Goal: Check status: Check status

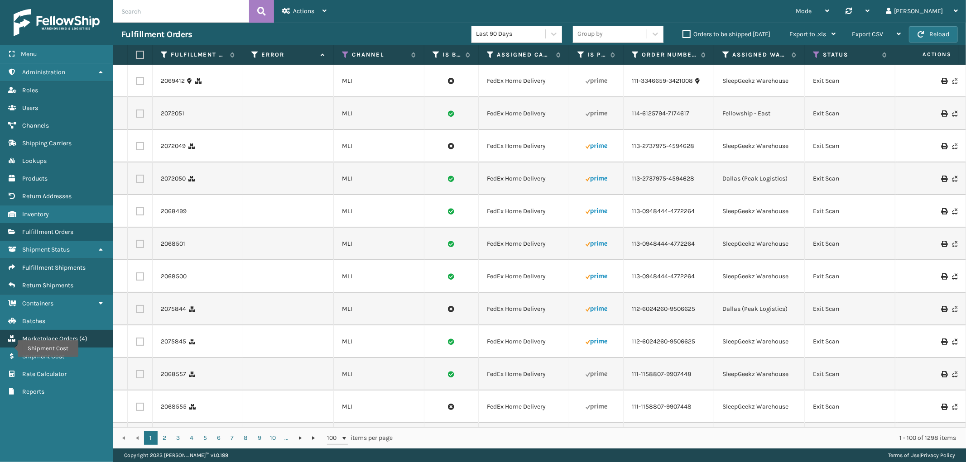
click at [79, 330] on link "Shipment Cost Marketplace Orders ( 4 )" at bounding box center [56, 339] width 113 height 18
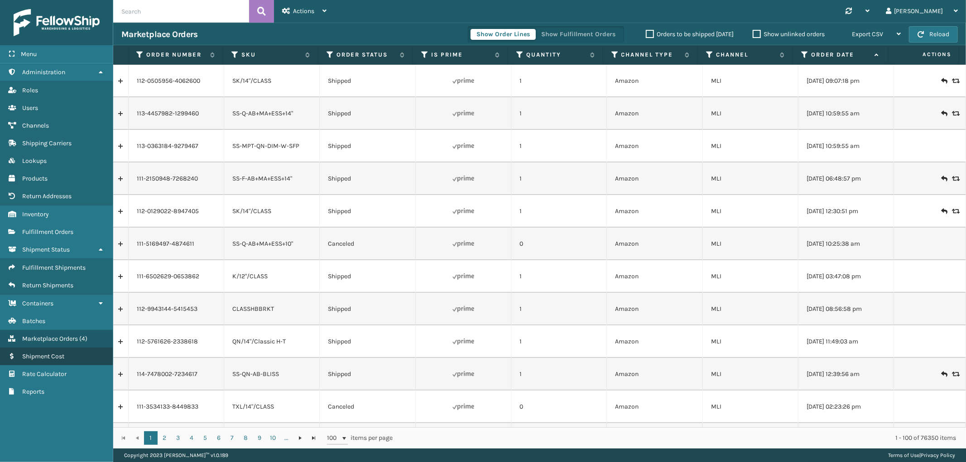
click at [56, 352] on link "Shipment Cost" at bounding box center [56, 357] width 113 height 18
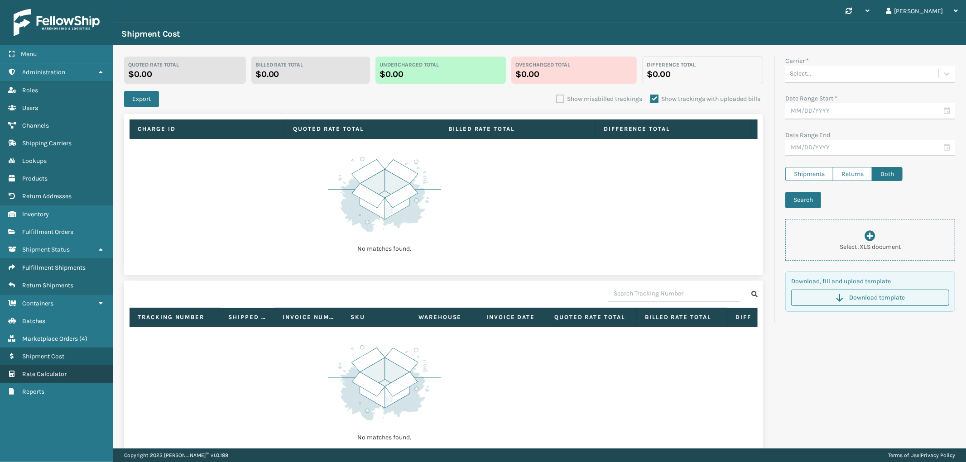
click at [51, 370] on span "Rate Calculator" at bounding box center [44, 374] width 44 height 8
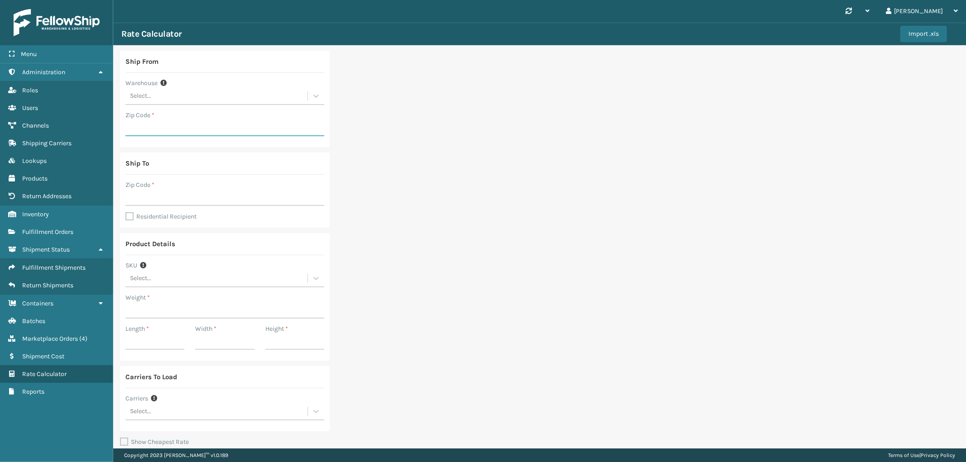
click at [148, 126] on input "Zip Code *" at bounding box center [224, 128] width 199 height 16
paste input "76262"
type input "76262"
click at [157, 192] on input "Zip Code *" at bounding box center [224, 198] width 199 height 16
type input "60304"
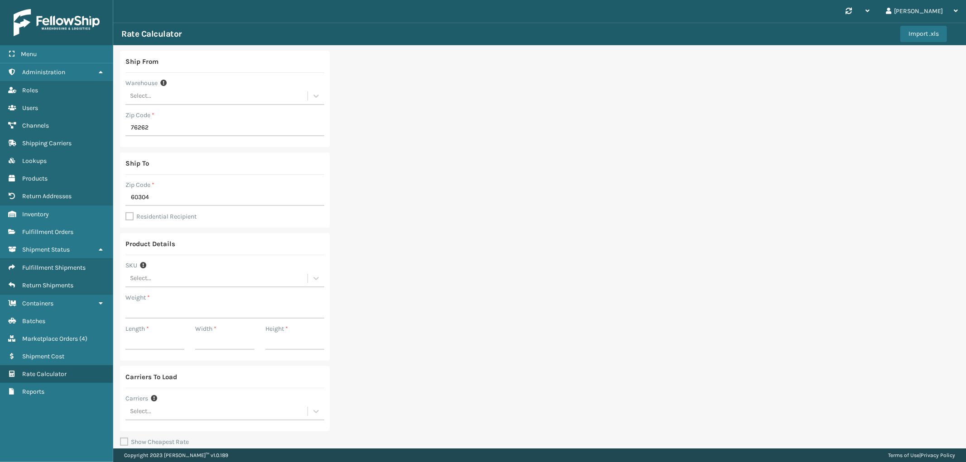
click at [129, 215] on label "Residential Recipient" at bounding box center [160, 217] width 71 height 8
click at [126, 212] on input "Residential Recipient" at bounding box center [125, 211] width 0 height 1
checkbox input "true"
click at [181, 278] on div "Select..." at bounding box center [216, 278] width 182 height 15
click at [370, 248] on div "Ship From Warehouse Select... Zip Code * 76262 Ship To Zip Code * 60304 Residen…" at bounding box center [539, 271] width 853 height 452
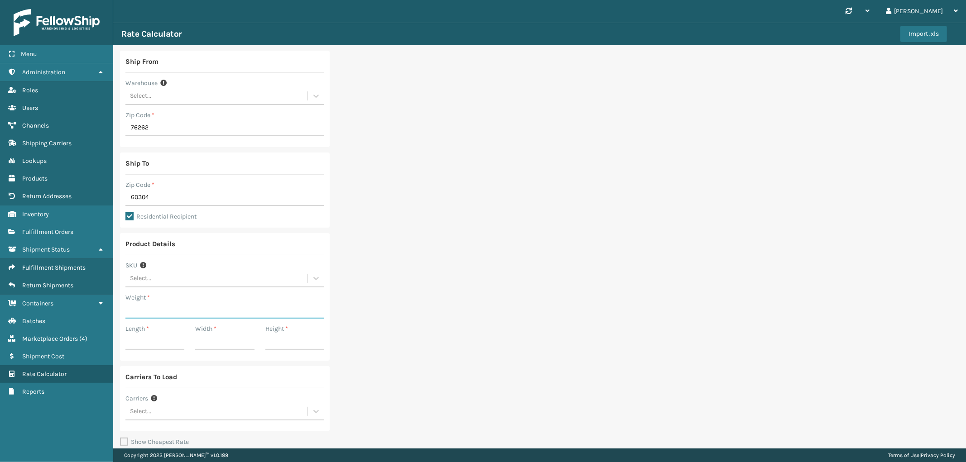
click at [155, 310] on input "Weight *" at bounding box center [224, 311] width 199 height 16
type input "32"
type input "41"
type input "13"
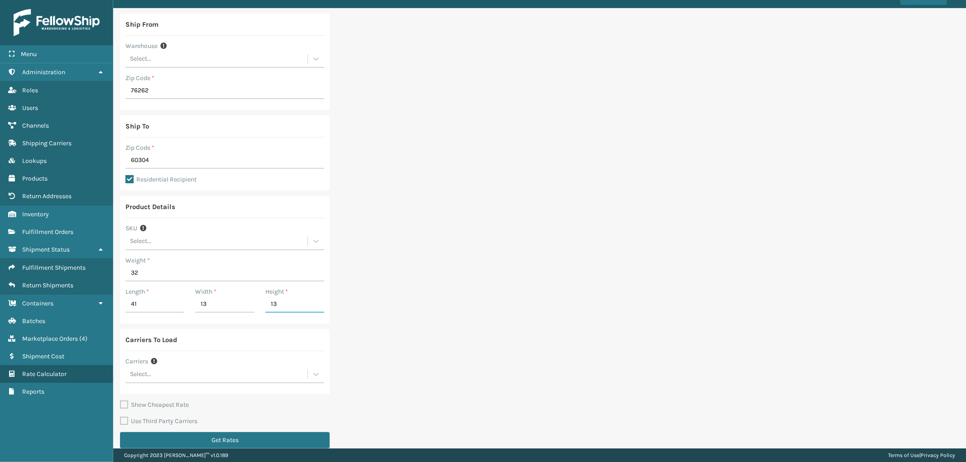
scroll to position [48, 0]
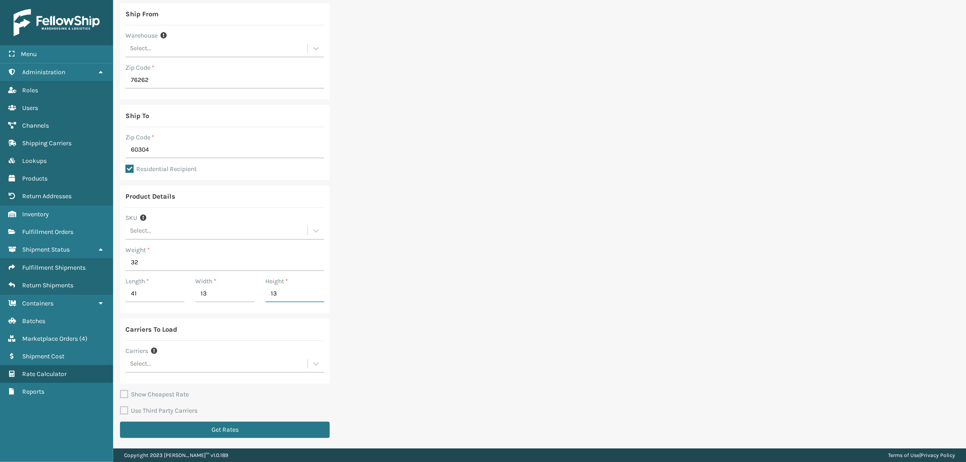
type input "13"
click at [195, 360] on div "Select..." at bounding box center [216, 364] width 182 height 15
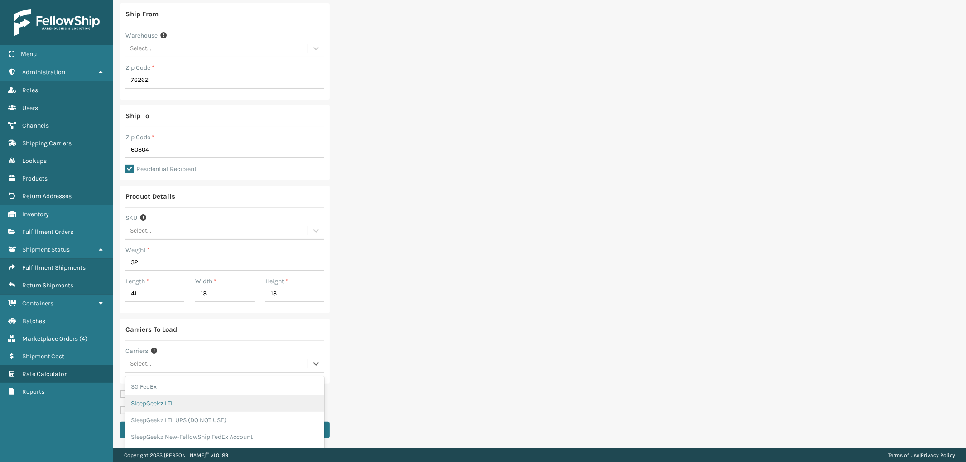
scroll to position [38, 0]
click at [233, 402] on div "SleepGeekz New-FellowShip FedEx Account" at bounding box center [224, 398] width 199 height 17
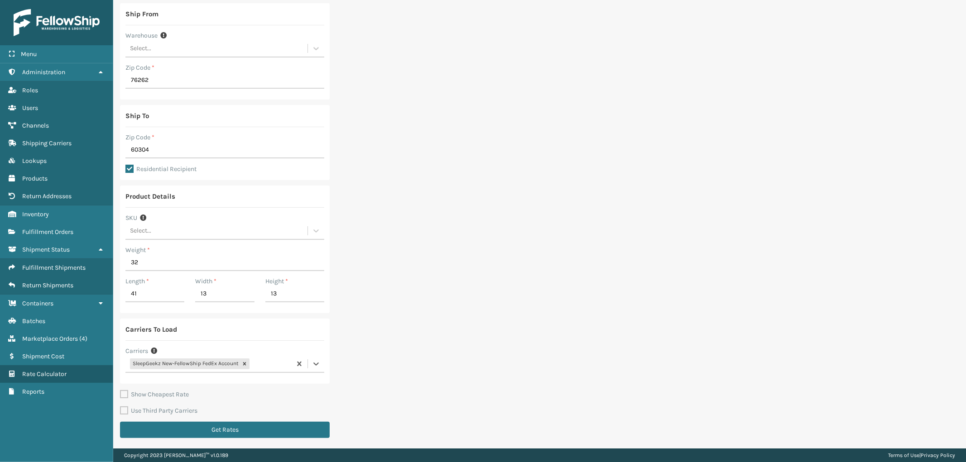
click at [268, 362] on div "SleepGeekz New-FellowShip FedEx Account" at bounding box center [208, 364] width 166 height 15
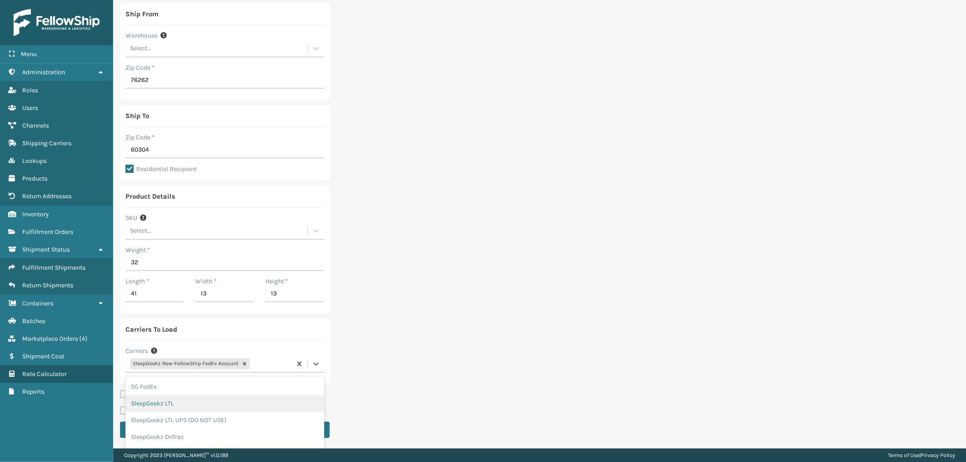
scroll to position [22, 0]
click at [217, 443] on div "SleepGeekz-UPS" at bounding box center [224, 449] width 199 height 17
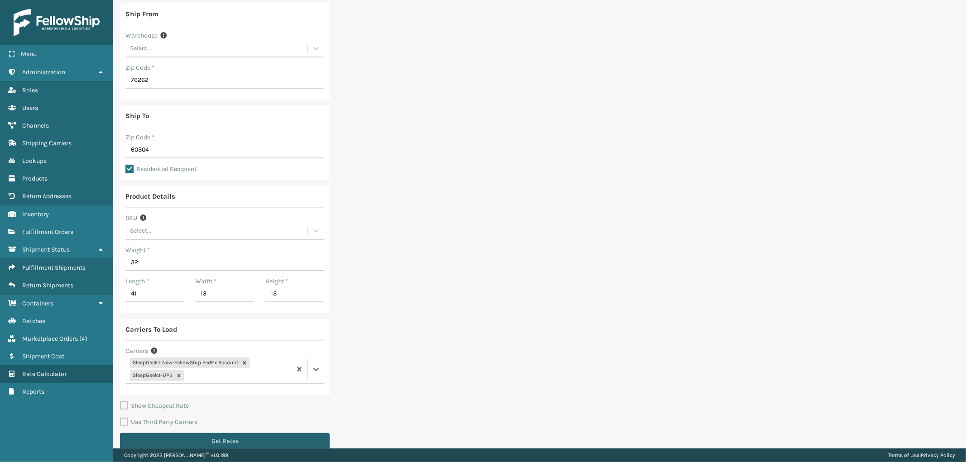
click at [245, 439] on button "Get Rates" at bounding box center [225, 441] width 210 height 16
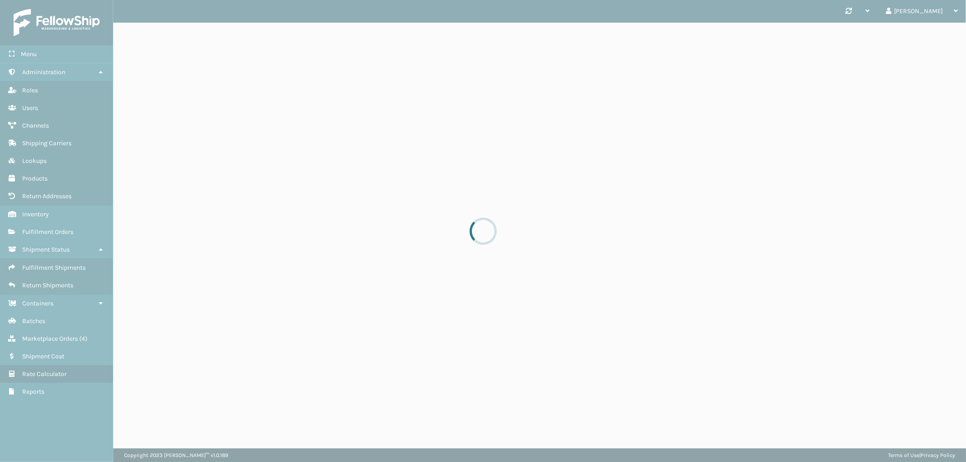
scroll to position [0, 0]
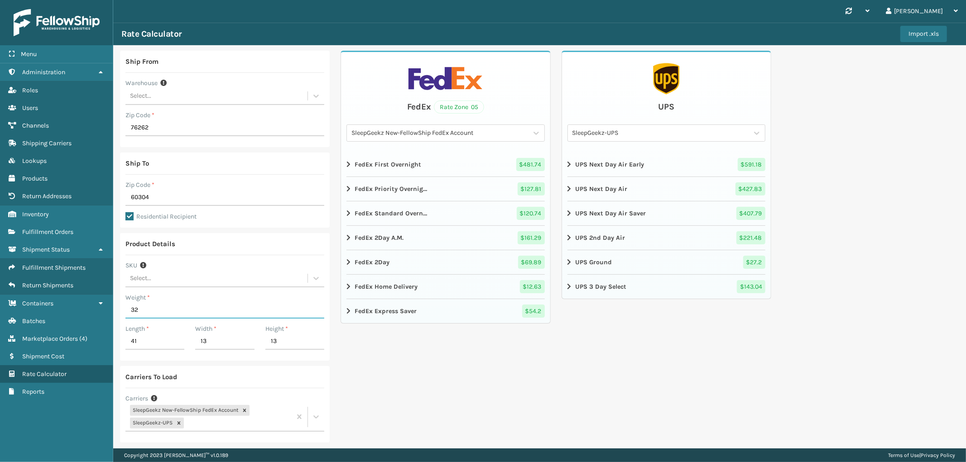
click at [156, 310] on input "32" at bounding box center [224, 311] width 199 height 16
type input "68"
type input "46"
type input "16"
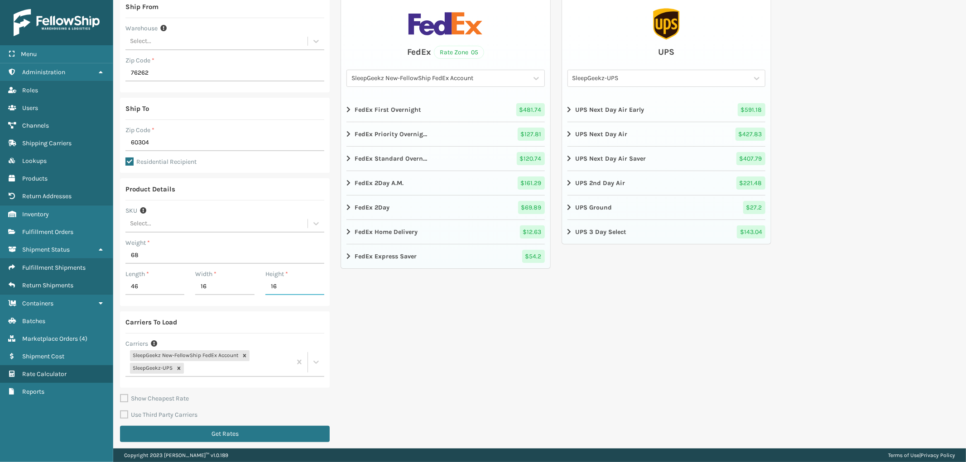
scroll to position [59, 0]
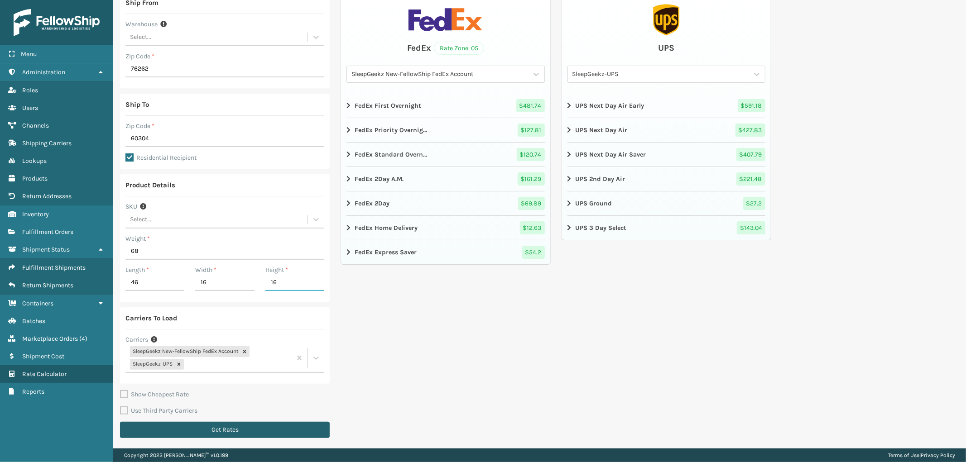
type input "16"
click at [245, 425] on button "Get Rates" at bounding box center [225, 430] width 210 height 16
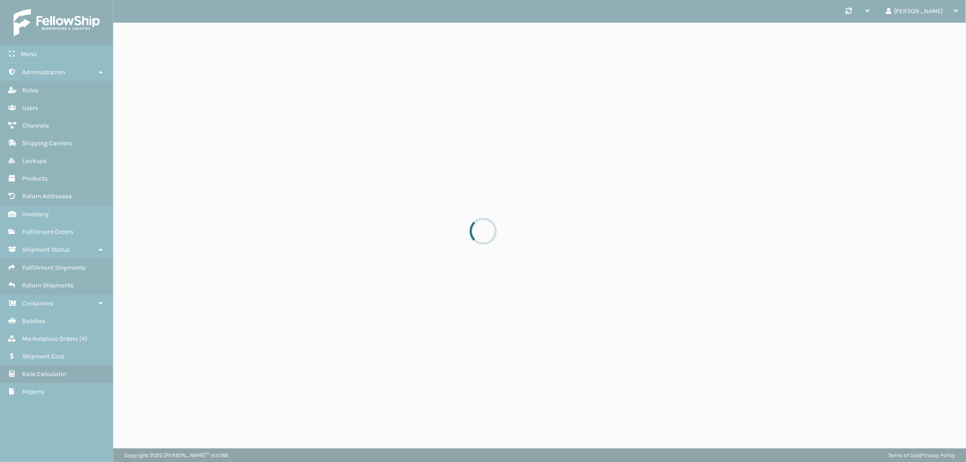
scroll to position [0, 0]
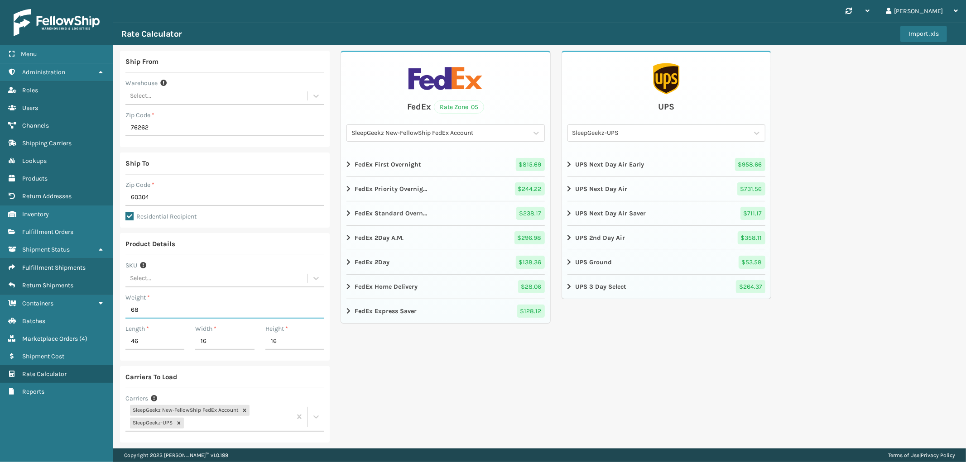
click at [145, 308] on input "68" at bounding box center [224, 311] width 199 height 16
type input "66"
type input "42"
type input "40"
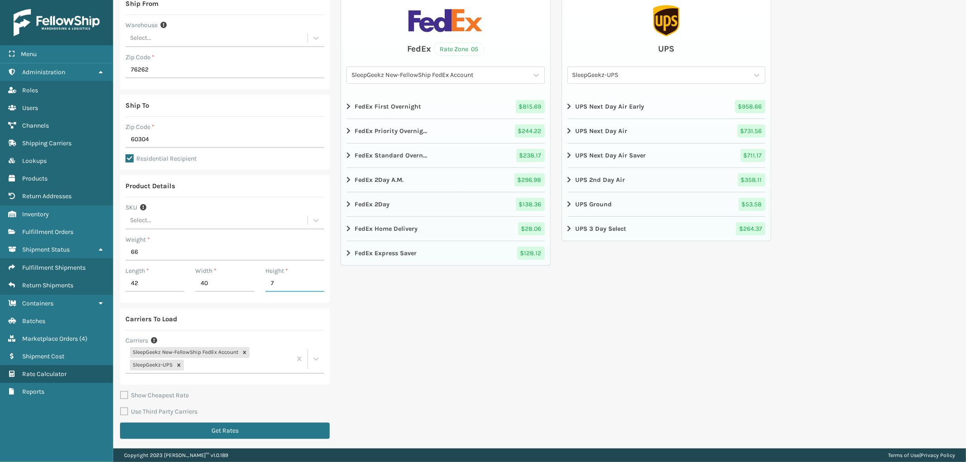
scroll to position [59, 0]
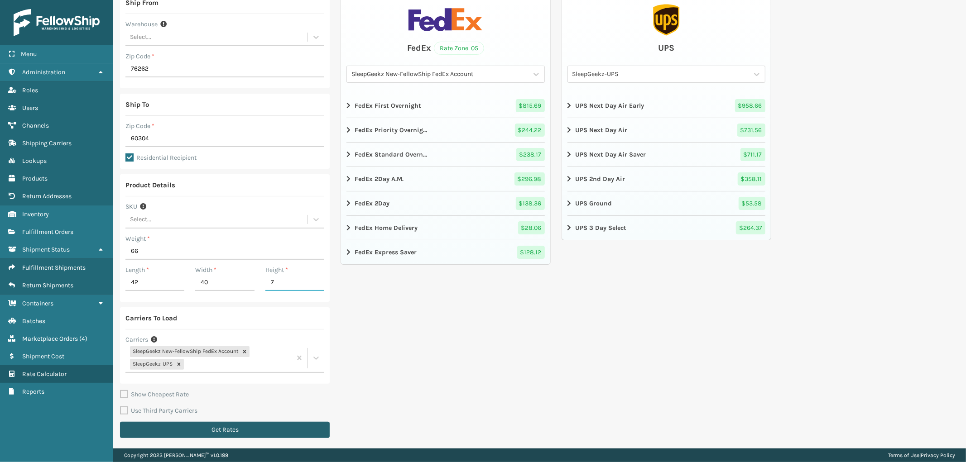
type input "7"
click at [249, 425] on button "Get Rates" at bounding box center [225, 430] width 210 height 16
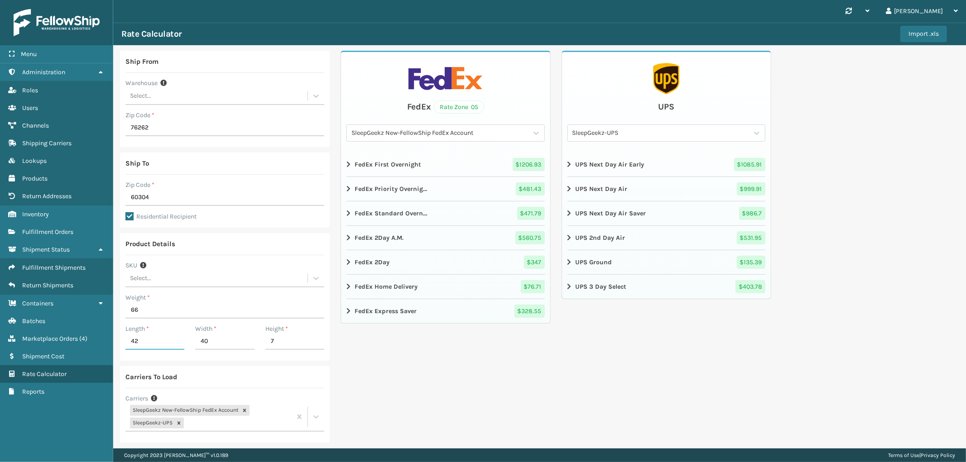
click at [148, 345] on input "42" at bounding box center [154, 342] width 59 height 16
type input "43"
type input "17"
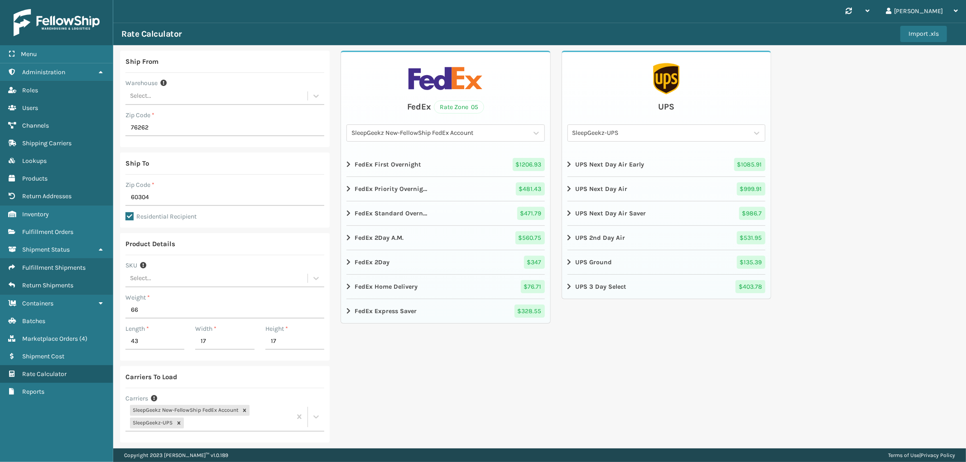
click at [300, 372] on div "Carriers To Load" at bounding box center [224, 380] width 199 height 17
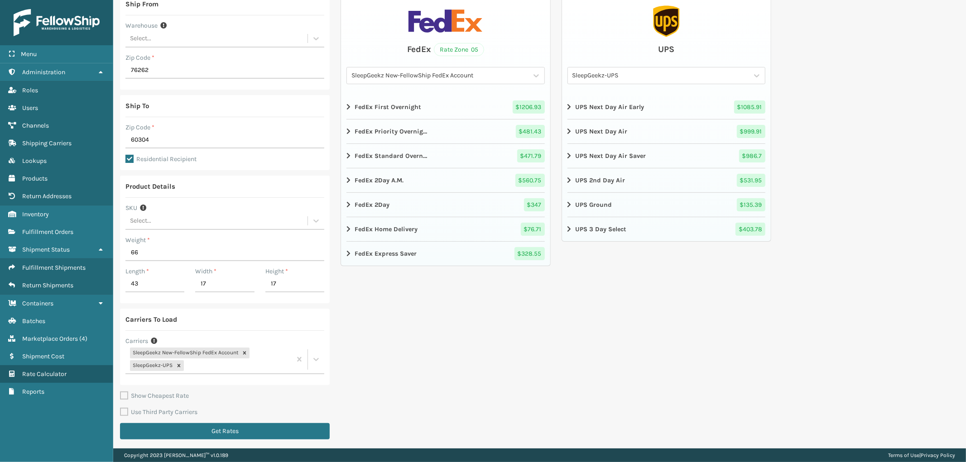
scroll to position [59, 0]
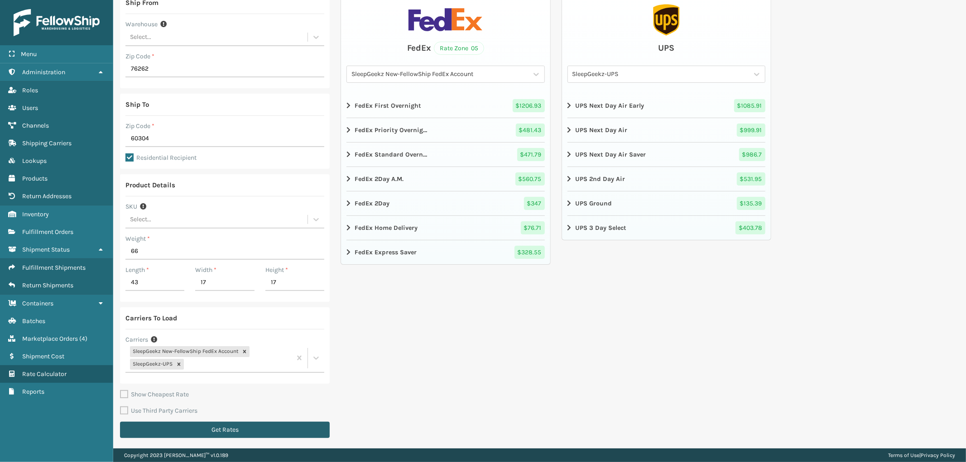
click at [217, 431] on button "Get Rates" at bounding box center [225, 430] width 210 height 16
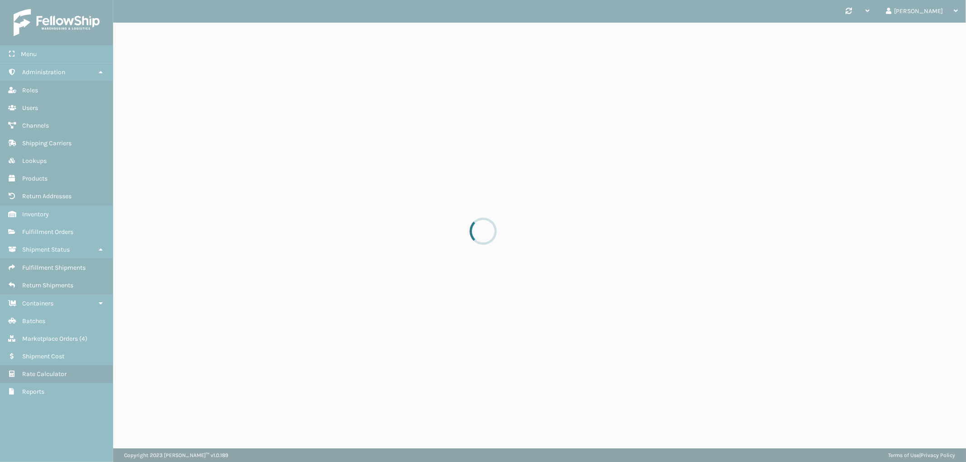
scroll to position [0, 0]
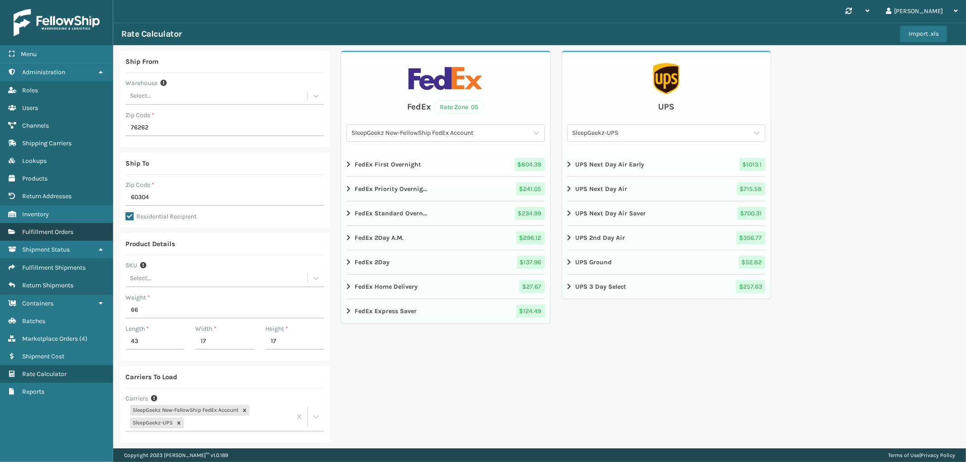
click at [48, 228] on span "Fulfillment Orders" at bounding box center [47, 232] width 51 height 8
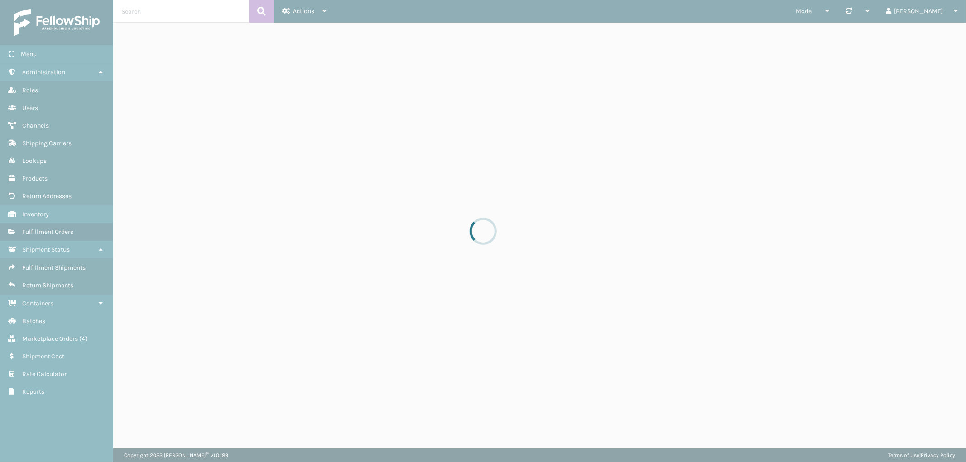
click at [55, 335] on span "Marketplace Orders" at bounding box center [50, 339] width 56 height 8
click at [52, 332] on div at bounding box center [483, 231] width 966 height 462
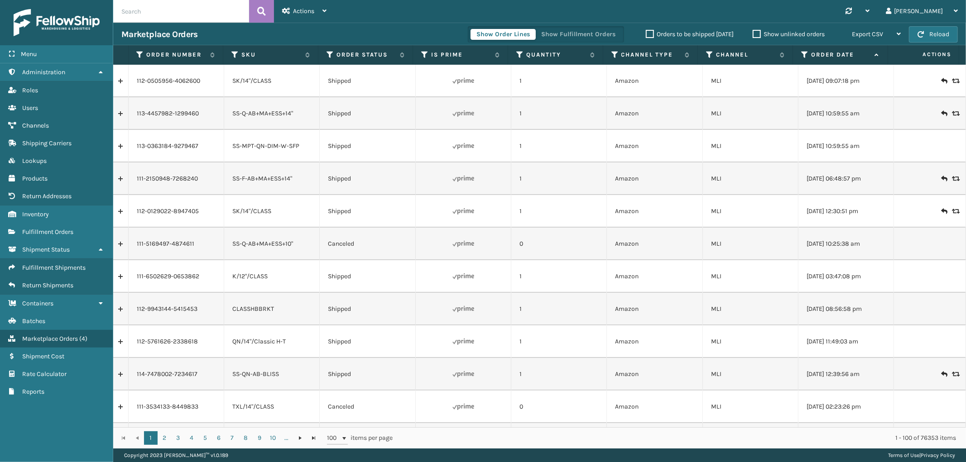
click at [169, 7] on input "text" at bounding box center [181, 11] width 136 height 23
paste input "SS44438"
type input "SS44438"
click at [141, 55] on icon at bounding box center [140, 55] width 7 height 8
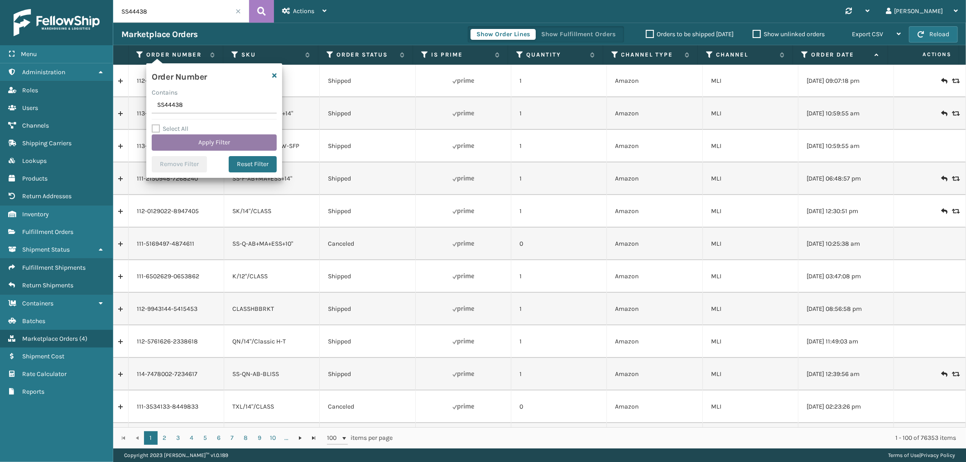
type input "SS44438"
click at [178, 138] on button "Apply Filter" at bounding box center [214, 143] width 125 height 16
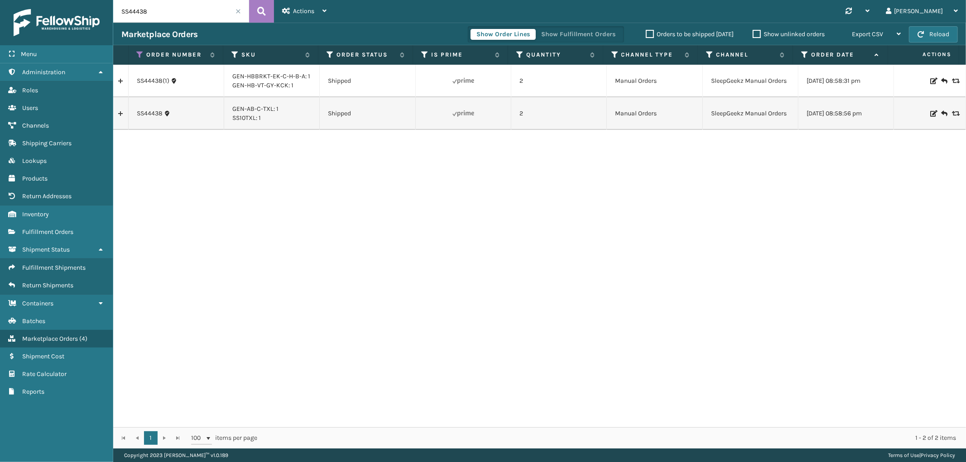
click at [121, 79] on link at bounding box center [120, 81] width 15 height 14
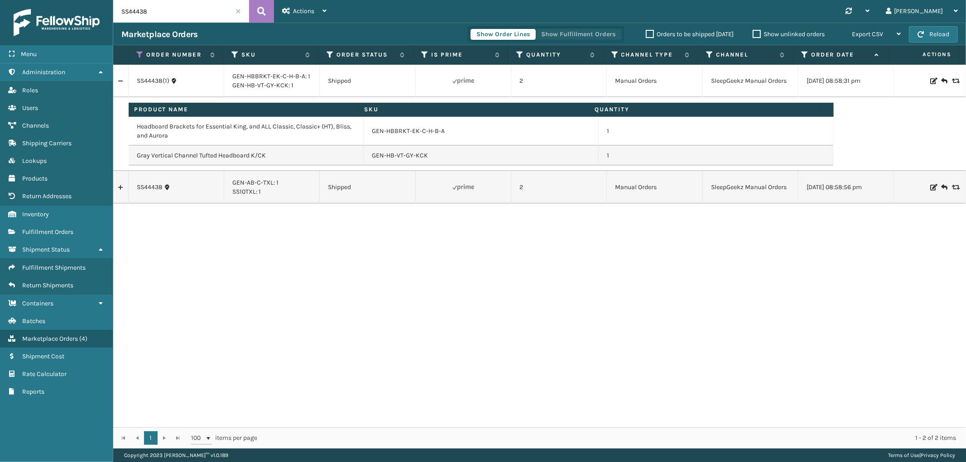
click at [582, 35] on button "Show Fulfillment Orders" at bounding box center [578, 34] width 86 height 11
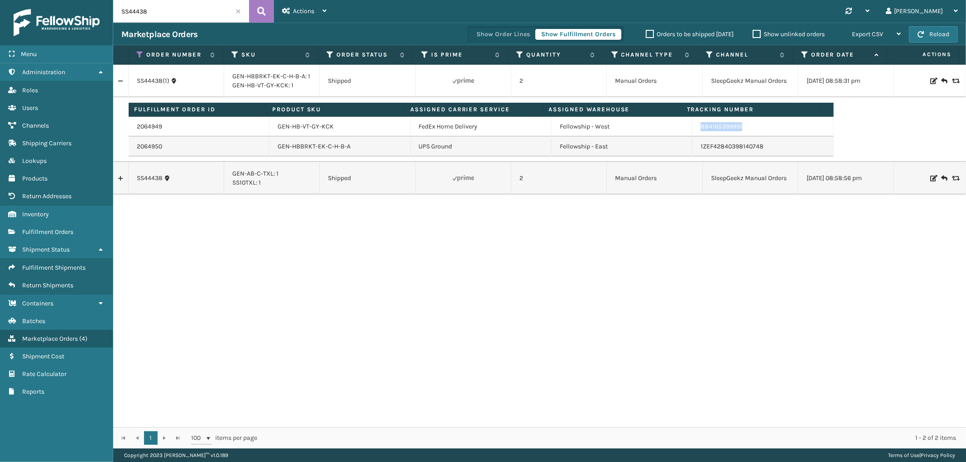
drag, startPoint x: 754, startPoint y: 128, endPoint x: 677, endPoint y: 129, distance: 77.0
click at [677, 129] on tr "2064949 GEN-HB-VT-GY-KCK FedEx Home Delivery Fellowship - West 884165399991" at bounding box center [481, 127] width 705 height 20
copy tr "884165399991"
drag, startPoint x: 123, startPoint y: 175, endPoint x: 275, endPoint y: 278, distance: 184.0
click at [123, 175] on link at bounding box center [120, 178] width 15 height 14
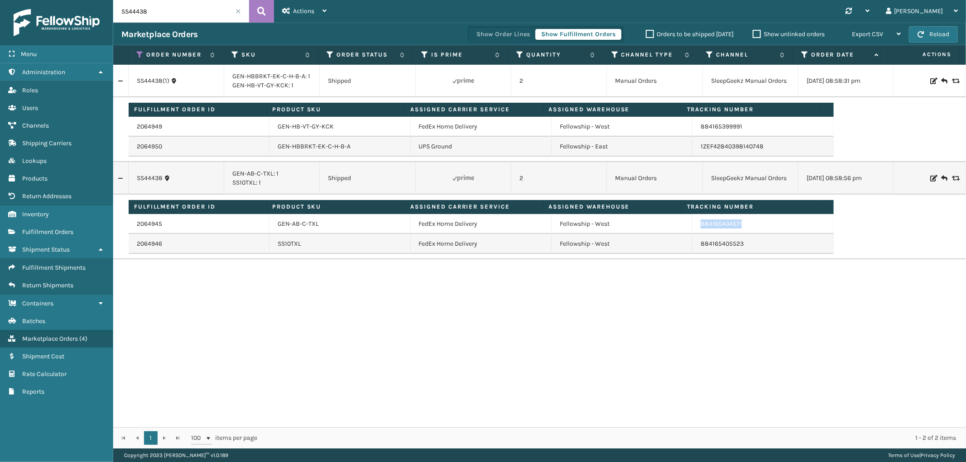
drag, startPoint x: 748, startPoint y: 225, endPoint x: 690, endPoint y: 228, distance: 57.6
click at [692, 228] on td "884165404571" at bounding box center [762, 224] width 141 height 20
copy link "884165404571"
drag, startPoint x: 750, startPoint y: 247, endPoint x: 693, endPoint y: 250, distance: 57.6
click at [693, 250] on td "884165405523" at bounding box center [762, 244] width 141 height 20
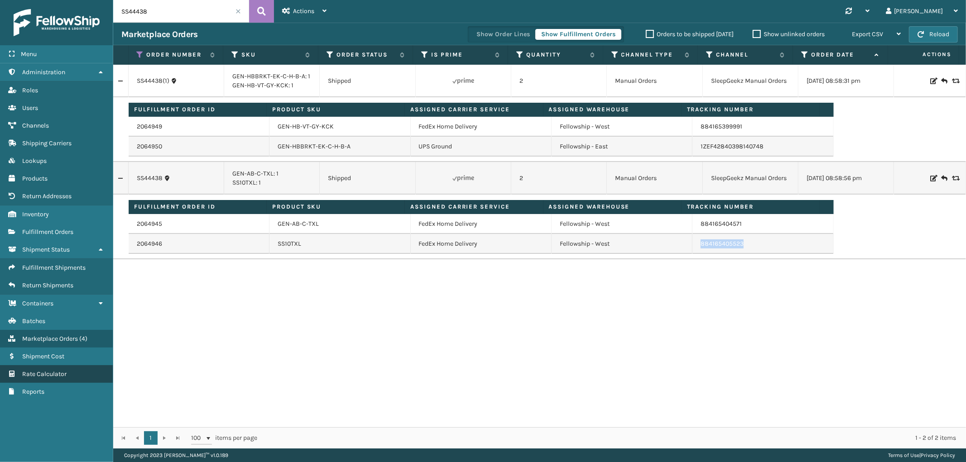
copy link "884165405523"
click at [429, 308] on div "SS44438(1) GEN-HBBRKT-EK-C-H-B-A: 1 GEN-HB-VT-GY-KCK: 1 Shipped 2 Manual Orders…" at bounding box center [539, 246] width 853 height 363
drag, startPoint x: 157, startPoint y: 7, endPoint x: 84, endPoint y: 10, distance: 72.6
click at [84, 0] on div "Menu Administration Roles Users Channels Shipping Carriers Lookups Products Ret…" at bounding box center [483, 0] width 966 height 0
